Goal: Check status: Check status

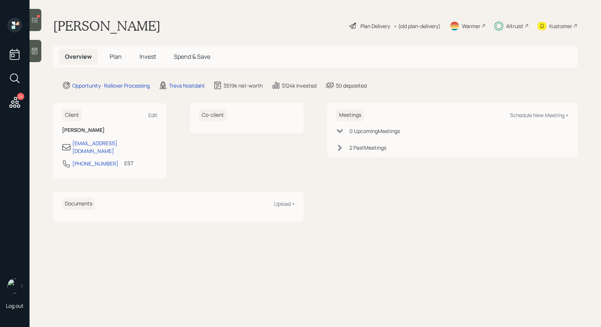
click at [146, 56] on span "Invest" at bounding box center [148, 56] width 17 height 8
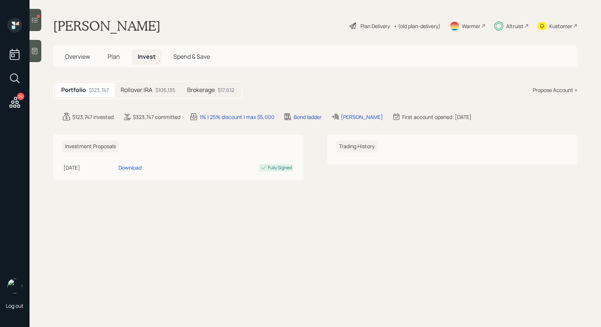
click at [32, 20] on icon at bounding box center [35, 19] width 6 height 5
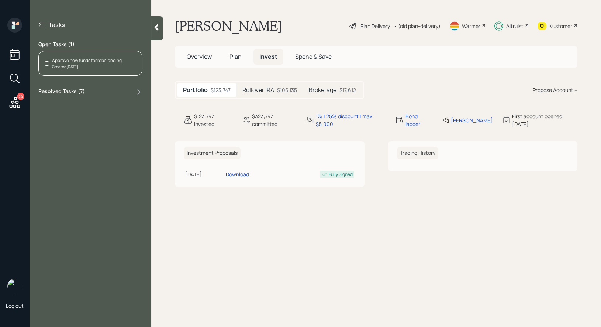
click at [159, 30] on icon at bounding box center [156, 27] width 7 height 7
